Goal: Information Seeking & Learning: Learn about a topic

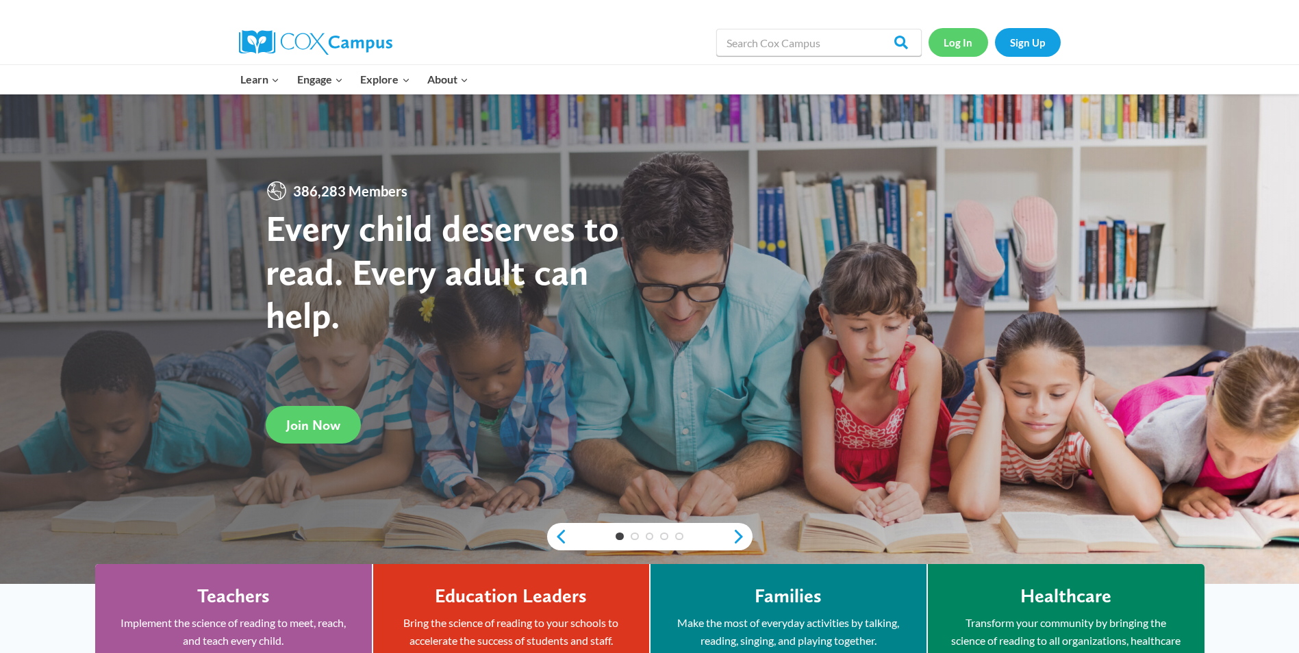
click at [963, 40] on link "Log In" at bounding box center [959, 42] width 60 height 28
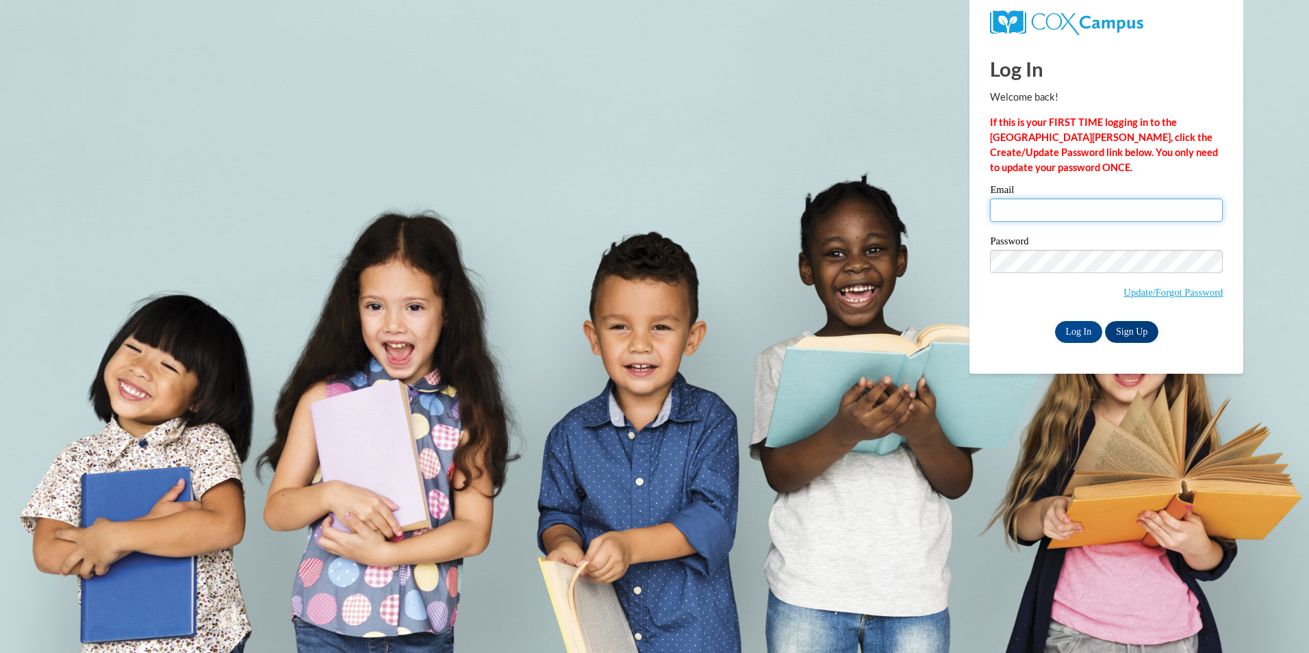
click at [1025, 210] on input "Email" at bounding box center [1106, 210] width 233 height 23
type input "sharri16@my.athens.edu"
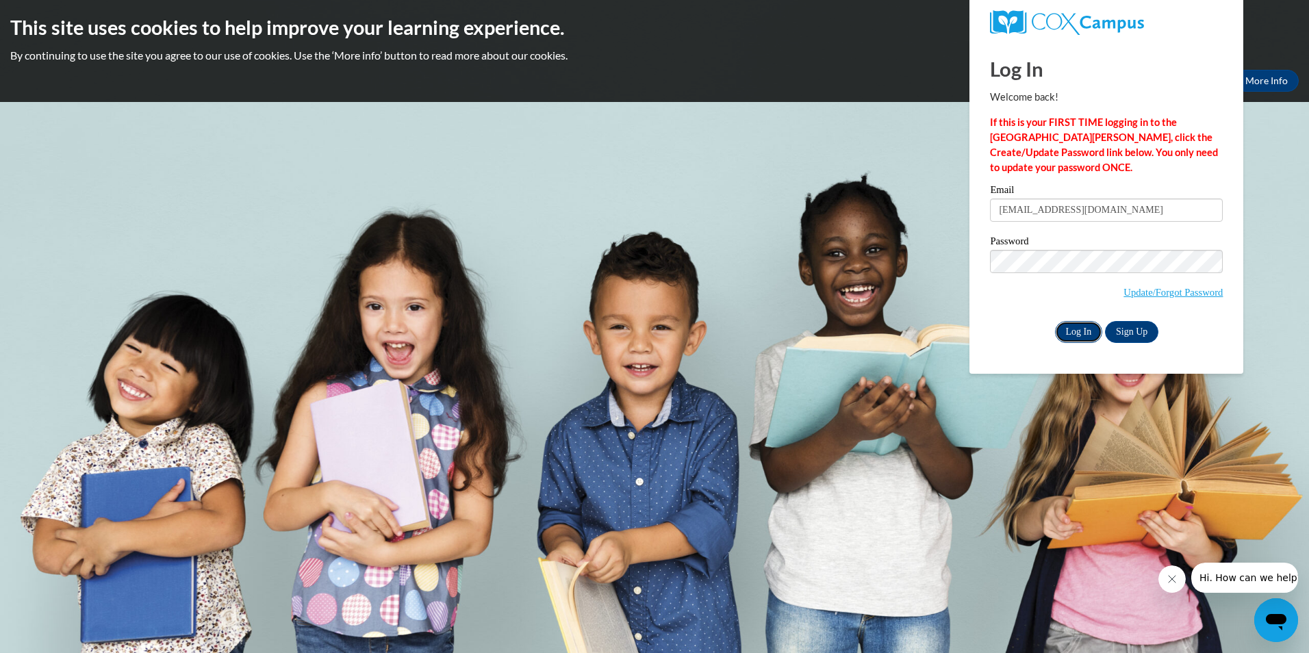
click at [1070, 329] on input "Log In" at bounding box center [1079, 332] width 48 height 22
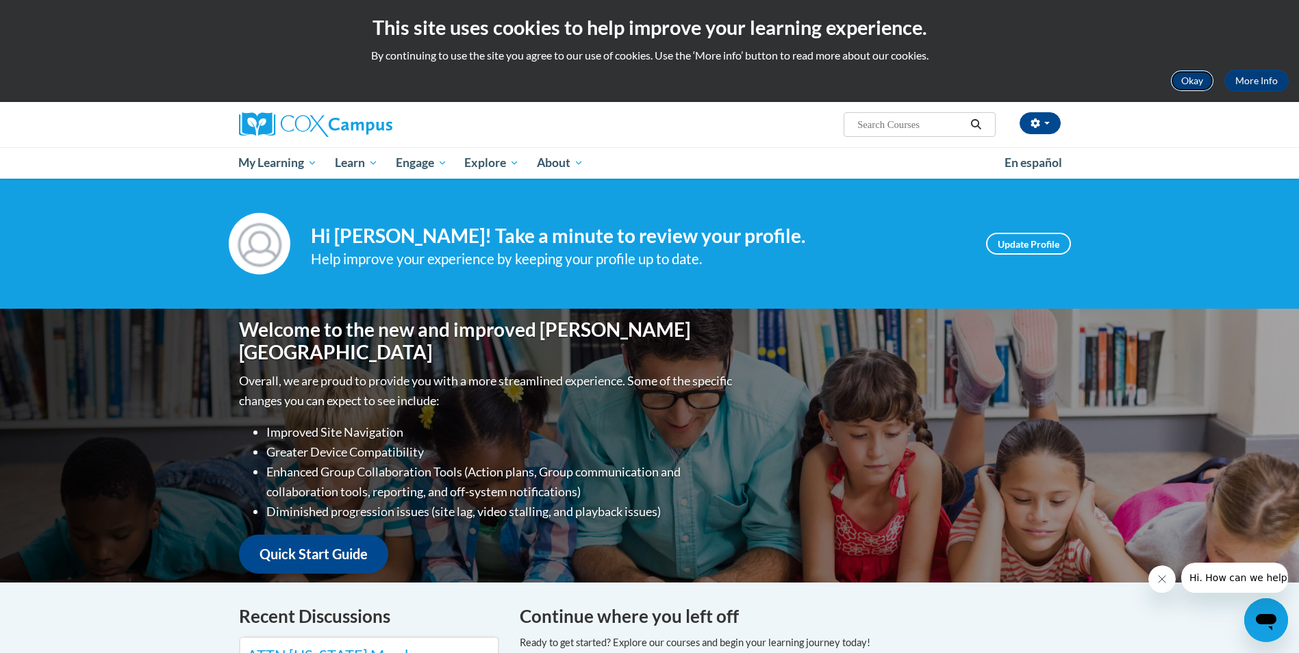
click at [1186, 81] on button "Okay" at bounding box center [1192, 81] width 44 height 22
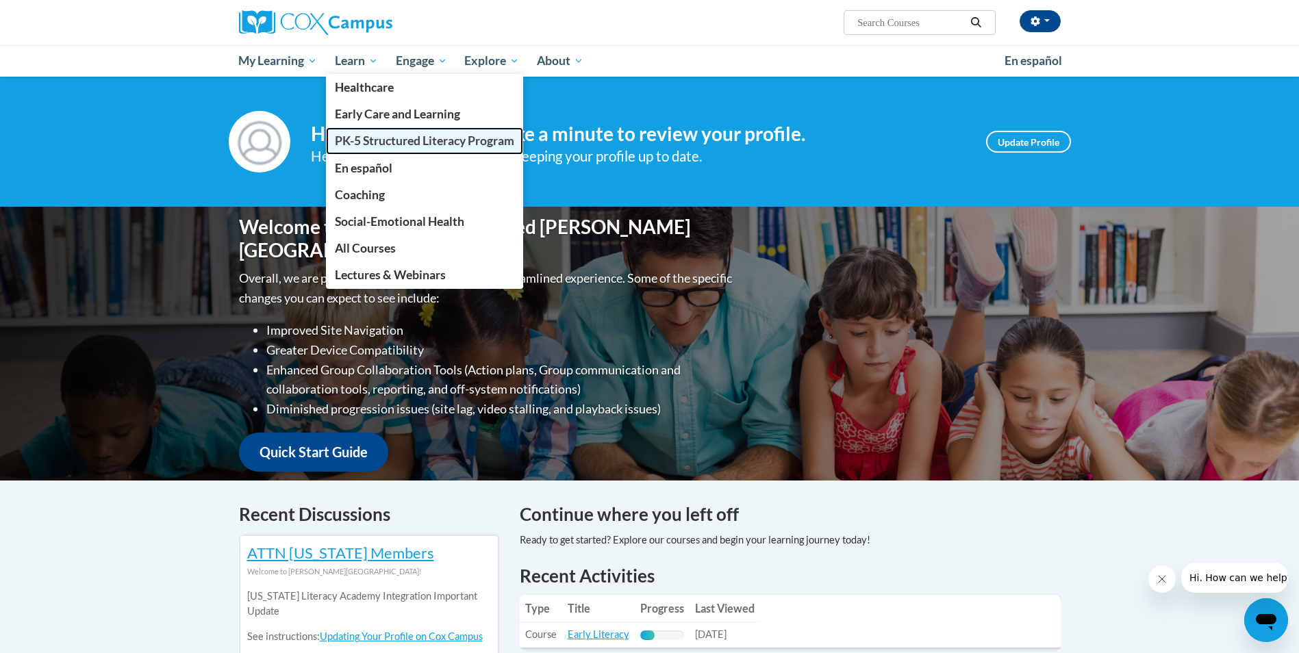
click at [388, 145] on span "PK-5 Structured Literacy Program" at bounding box center [424, 141] width 179 height 14
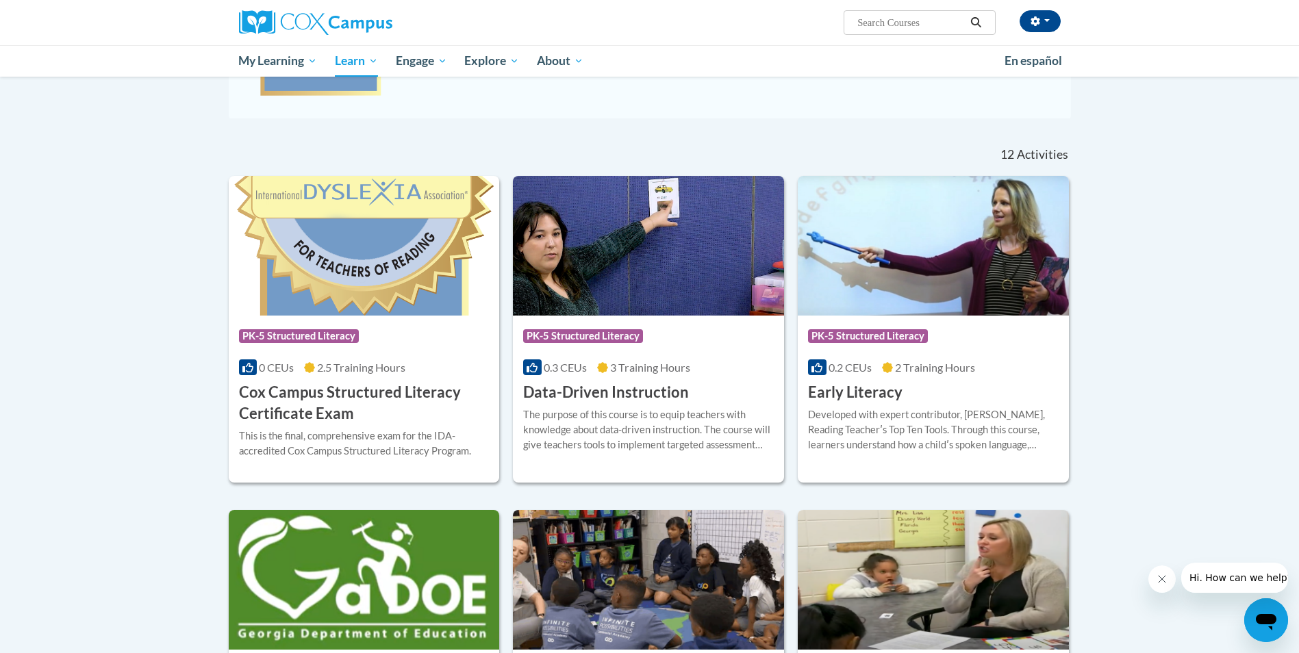
scroll to position [356, 0]
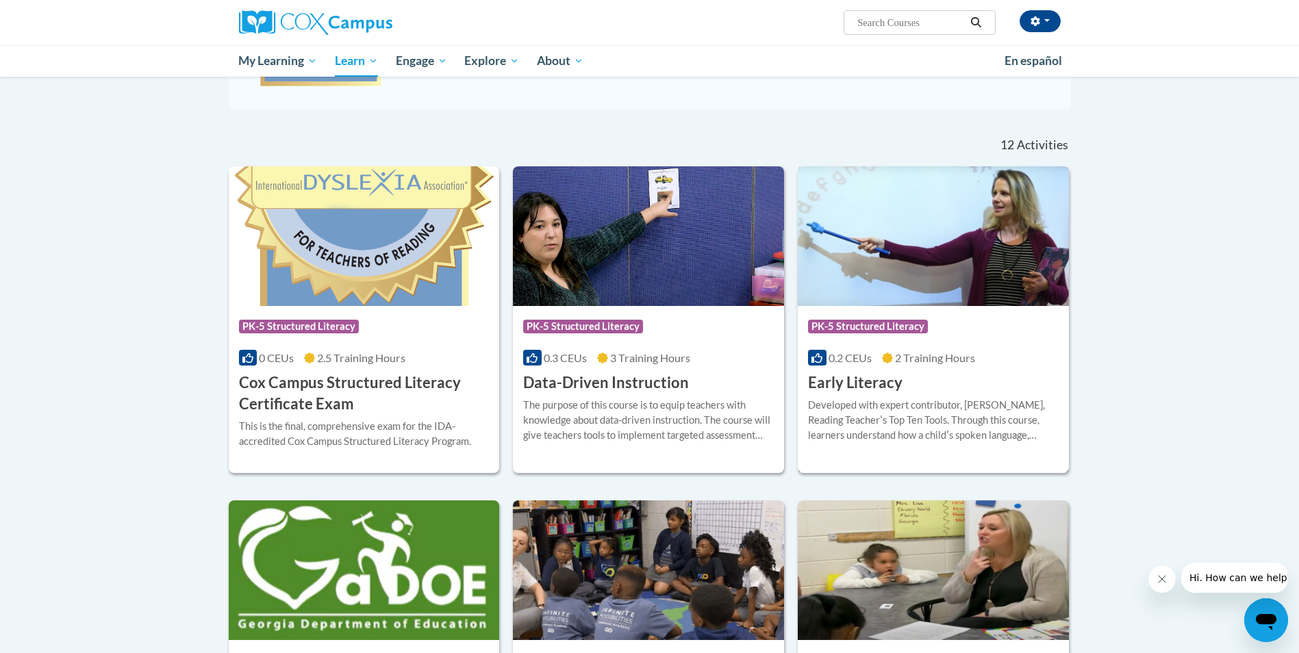
click at [863, 386] on h3 "Early Literacy" at bounding box center [855, 383] width 94 height 21
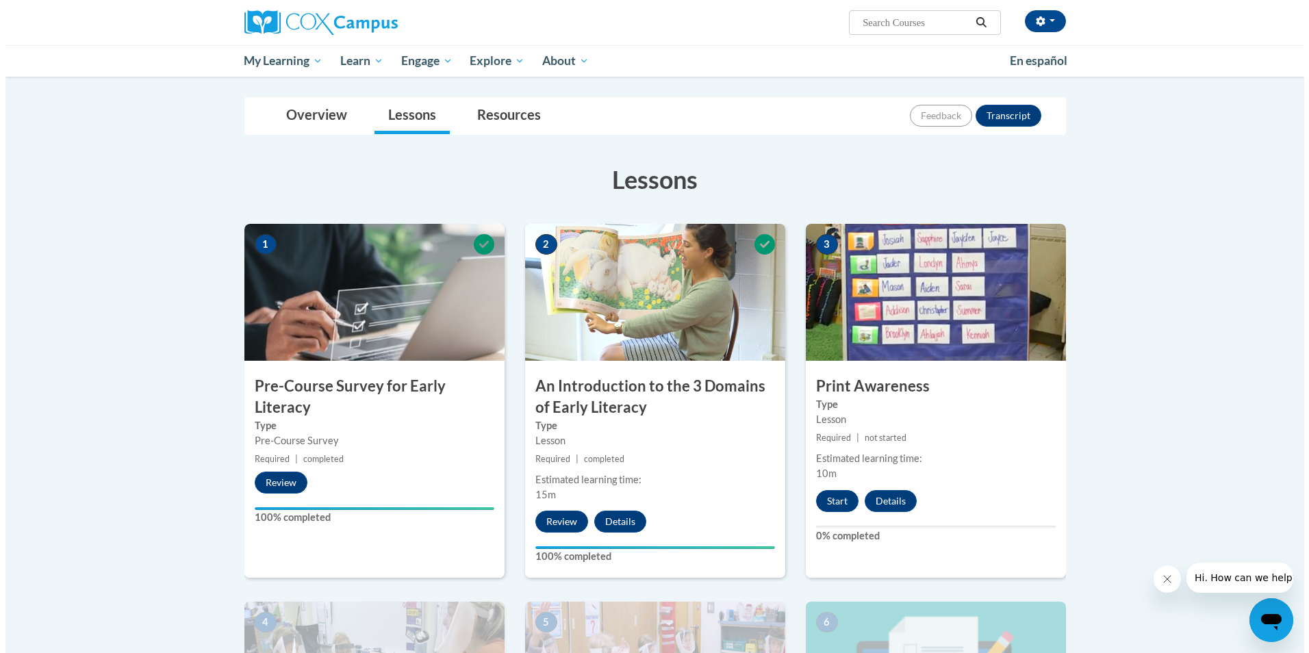
scroll to position [164, 0]
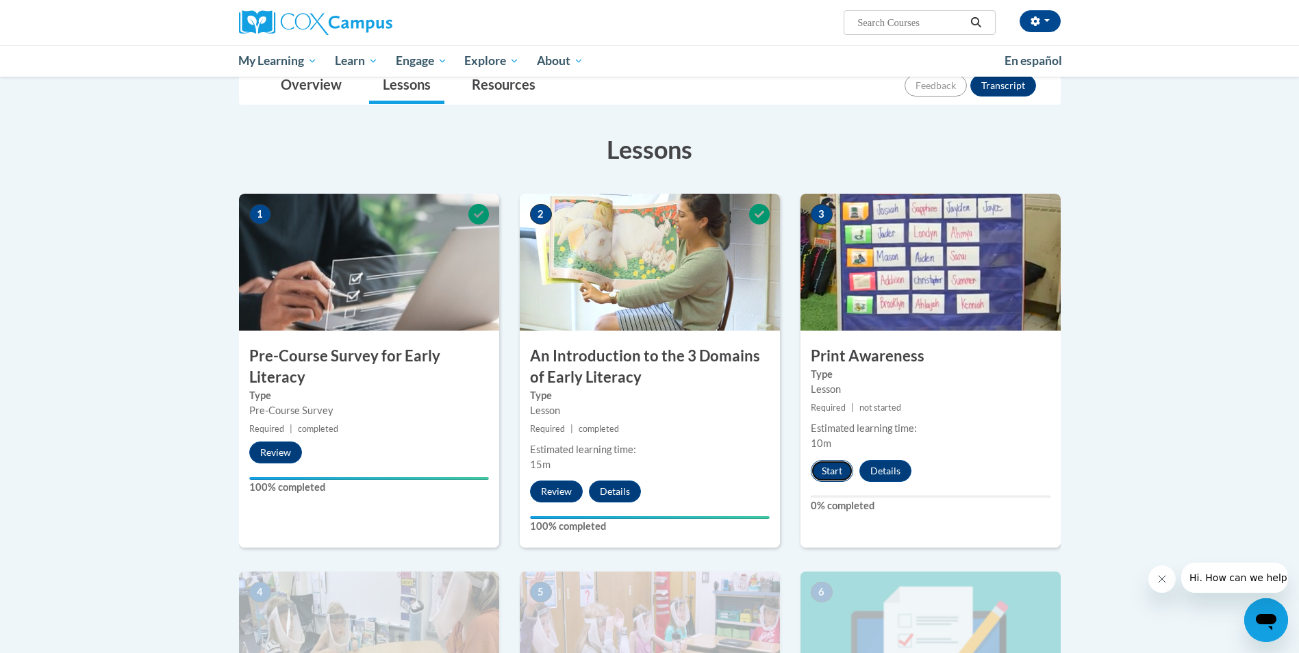
click at [826, 470] on button "Start" at bounding box center [832, 471] width 42 height 22
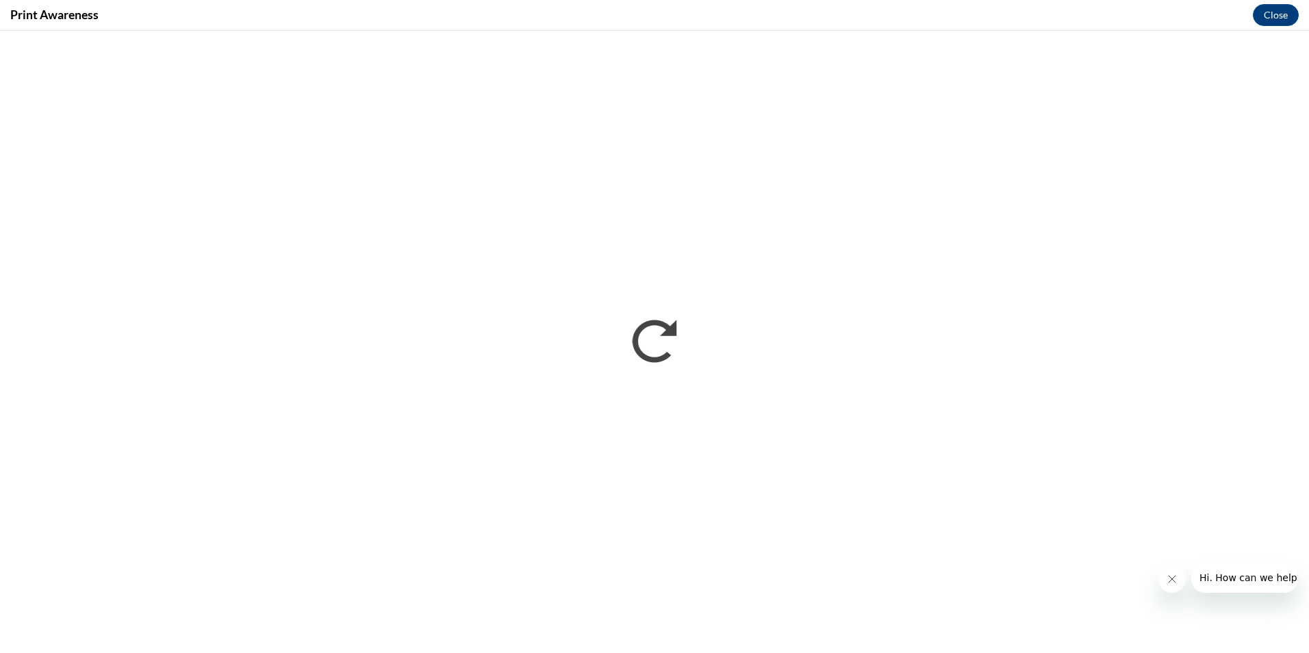
scroll to position [0, 0]
click at [1167, 583] on icon "Close message from company" at bounding box center [1171, 579] width 11 height 11
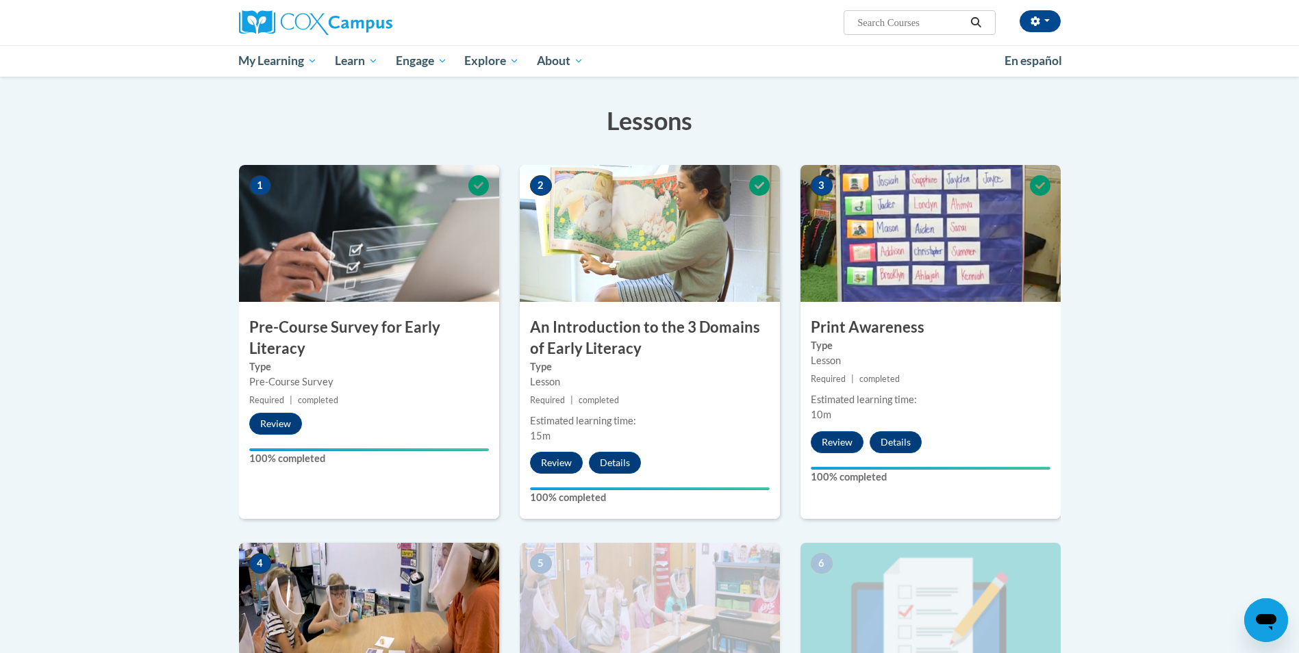
scroll to position [194, 0]
